Goal: Task Accomplishment & Management: Manage account settings

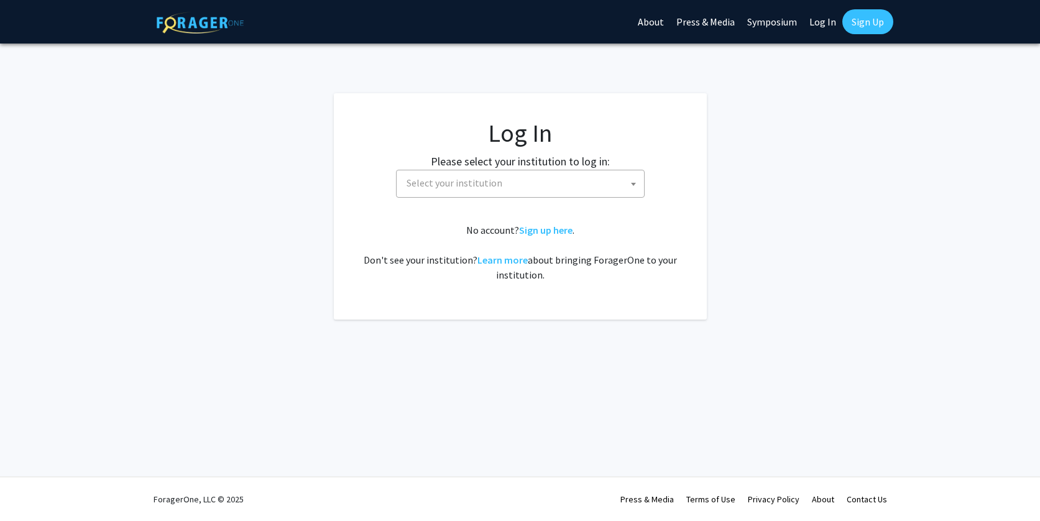
select select
click at [459, 182] on span "Select your institution" at bounding box center [455, 183] width 96 height 12
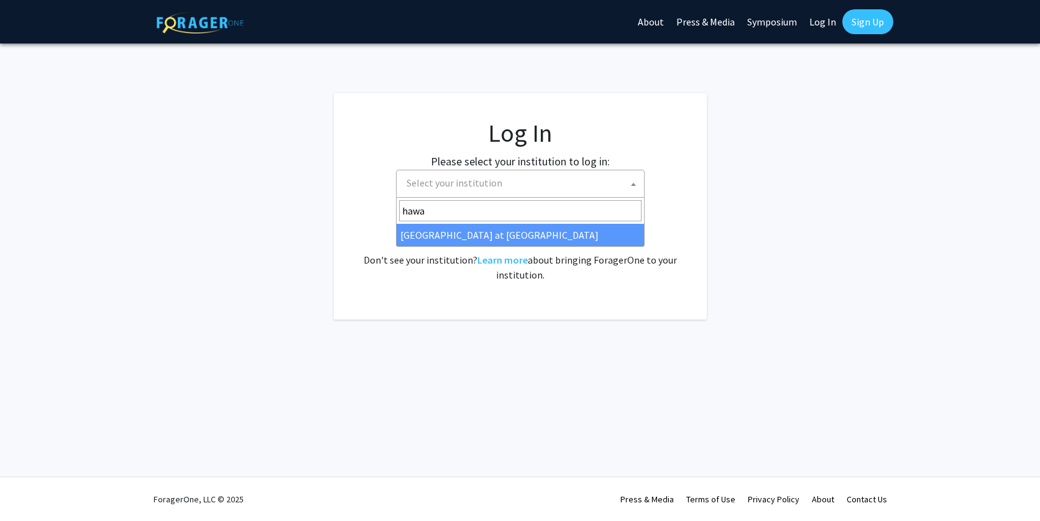
type input "hawa"
select select "18"
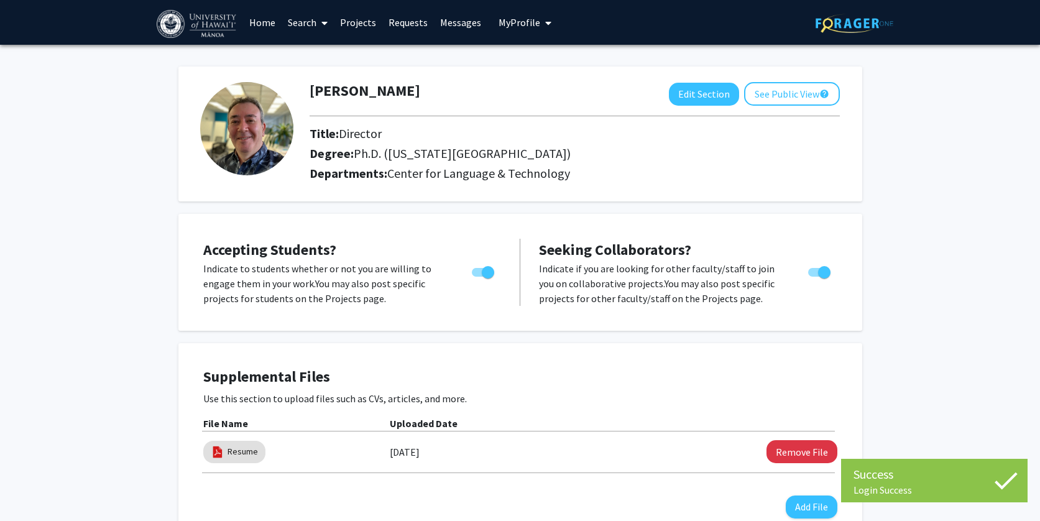
click at [585, 277] on p "Indicate if you are looking for other faculty/staff to join you on collaborativ…" at bounding box center [662, 283] width 246 height 45
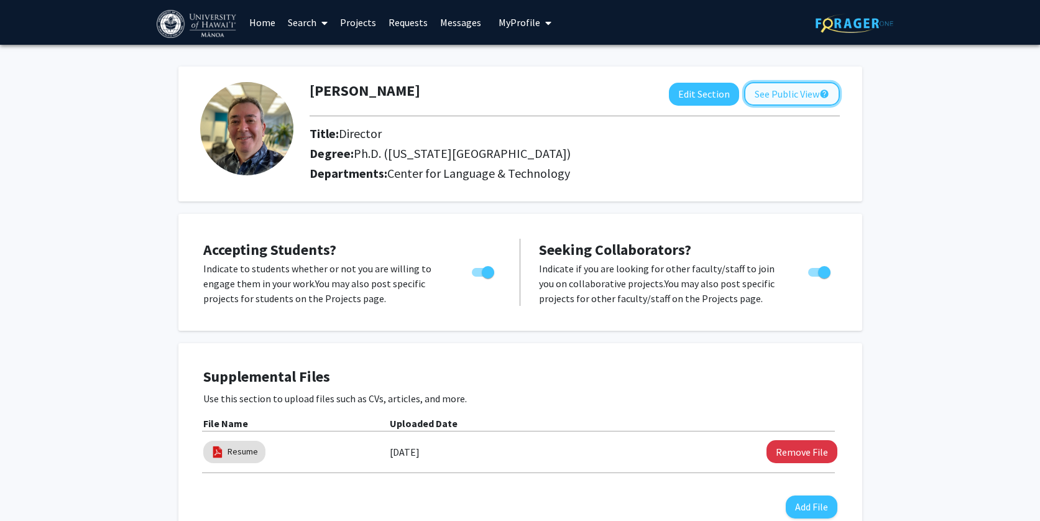
click at [798, 91] on button "See Public View help" at bounding box center [792, 94] width 96 height 24
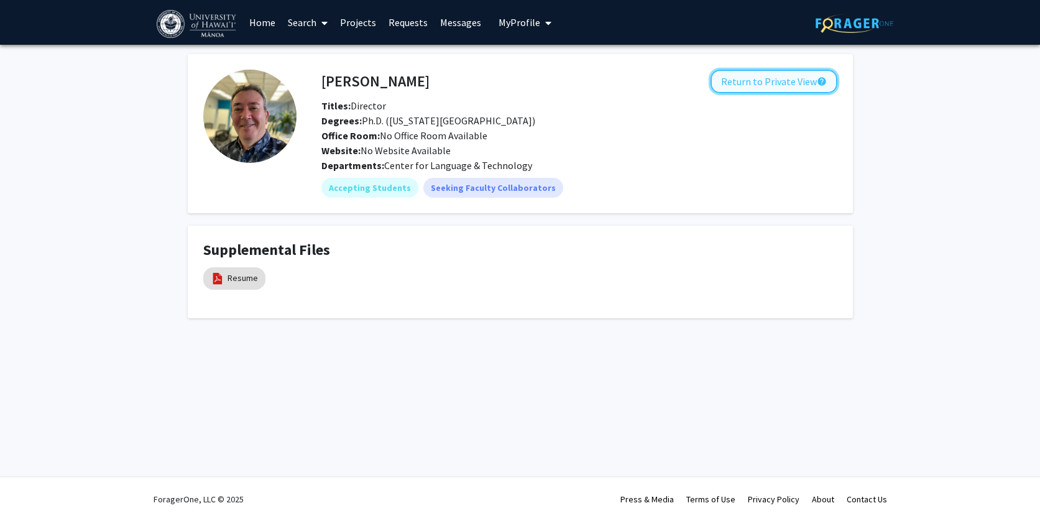
click at [792, 84] on button "Return to Private View help" at bounding box center [773, 82] width 127 height 24
